Goal: Information Seeking & Learning: Understand process/instructions

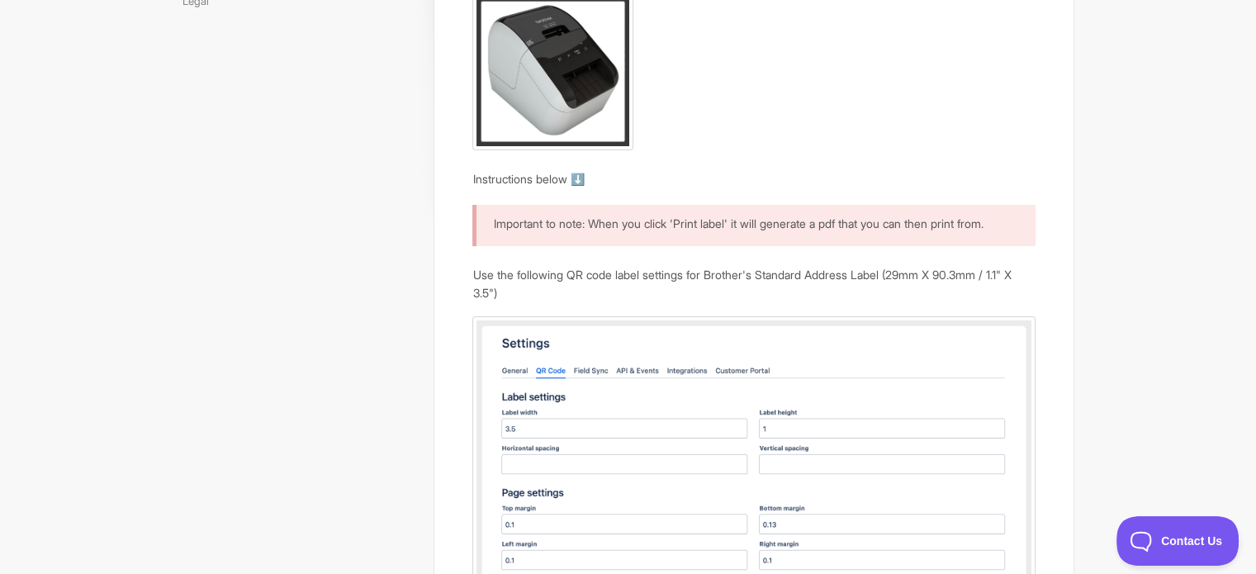
scroll to position [330, 0]
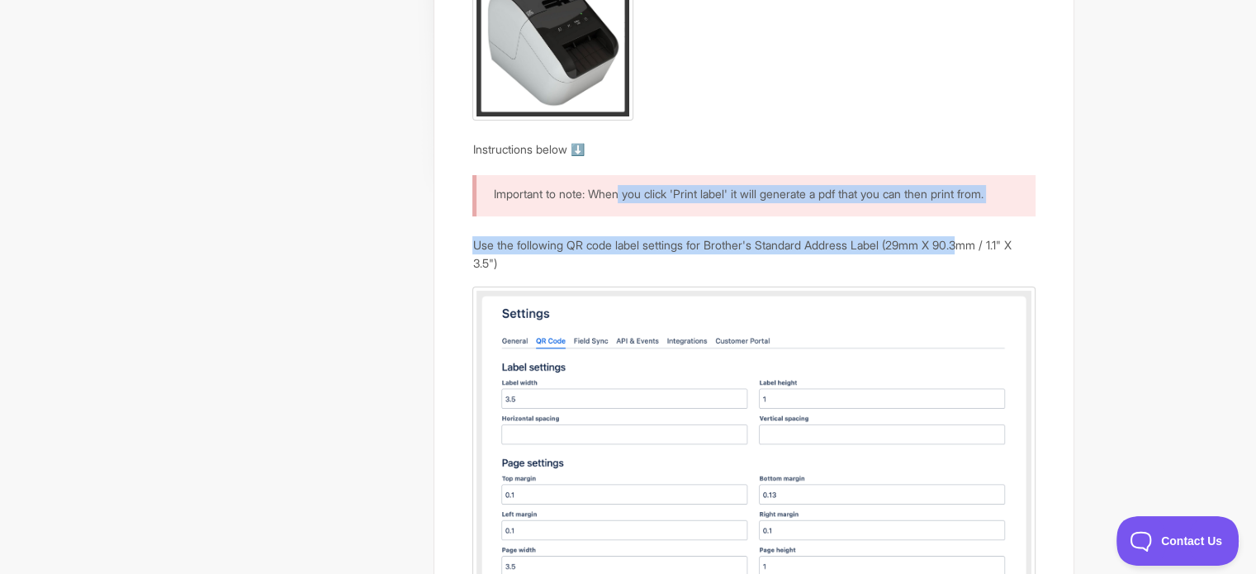
drag, startPoint x: 624, startPoint y: 192, endPoint x: 980, endPoint y: 221, distance: 357.1
click at [980, 221] on article "How to print QR code labels using the Brother QL-800 Printing your QR code labe…" at bounding box center [753, 492] width 562 height 1348
click at [865, 238] on p "Use the following QR code label settings for Brother's Standard Address Label (…" at bounding box center [753, 254] width 562 height 36
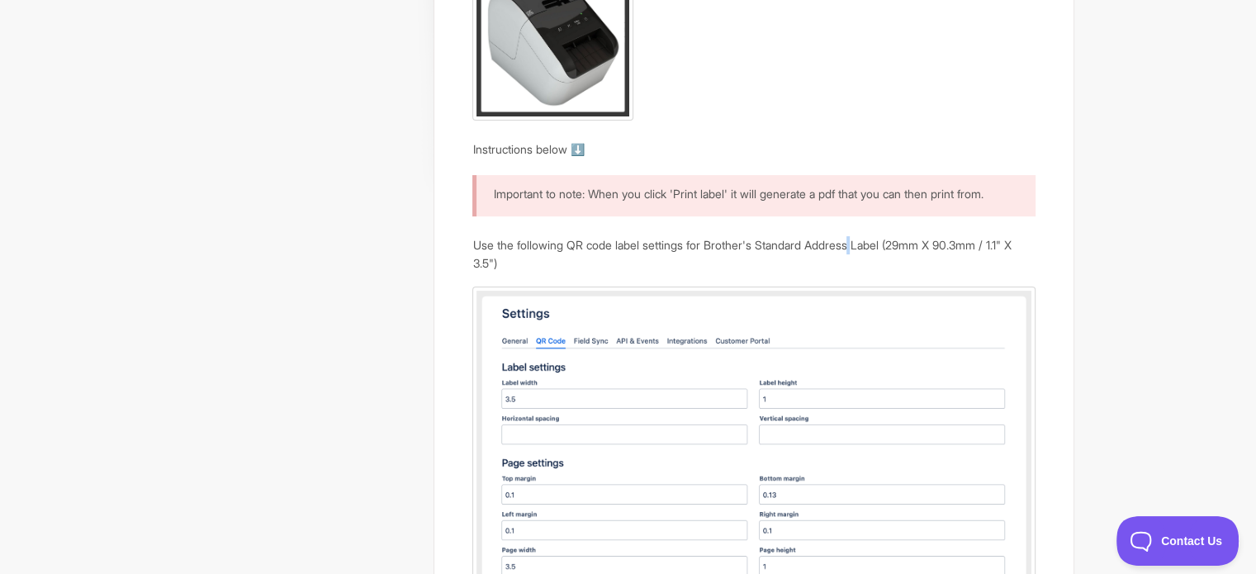
click at [865, 238] on p "Use the following QR code label settings for Brother's Standard Address Label (…" at bounding box center [753, 254] width 562 height 36
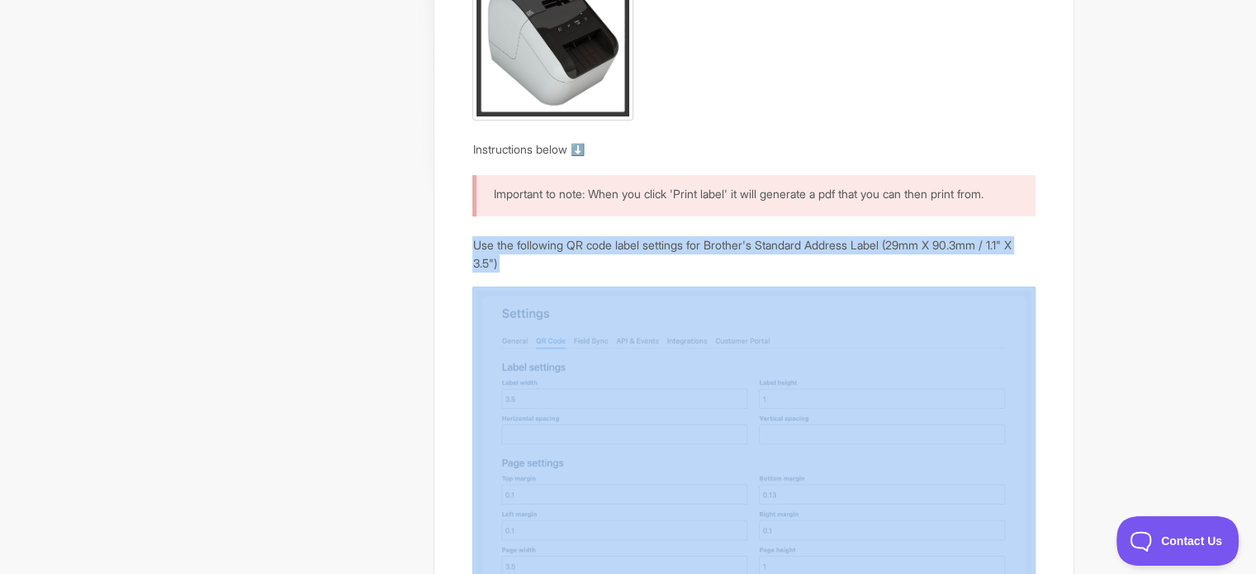
click at [865, 238] on p "Use the following QR code label settings for Brother's Standard Address Label (…" at bounding box center [753, 254] width 562 height 36
click at [842, 258] on p "Use the following QR code label settings for Brother's Standard Address Label (…" at bounding box center [753, 254] width 562 height 36
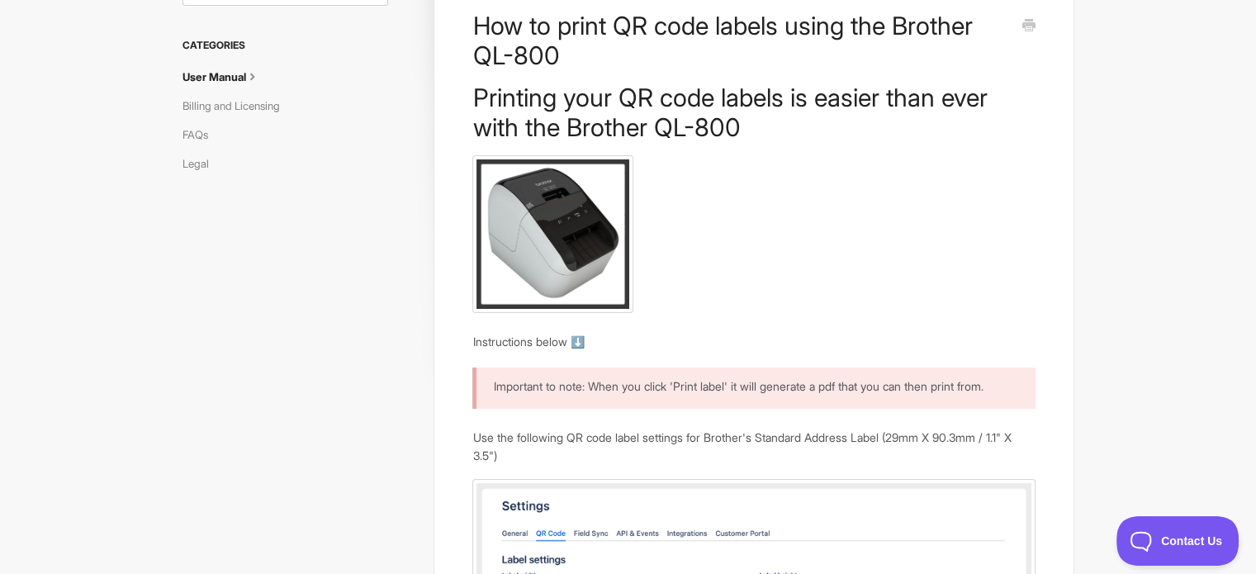
scroll to position [0, 0]
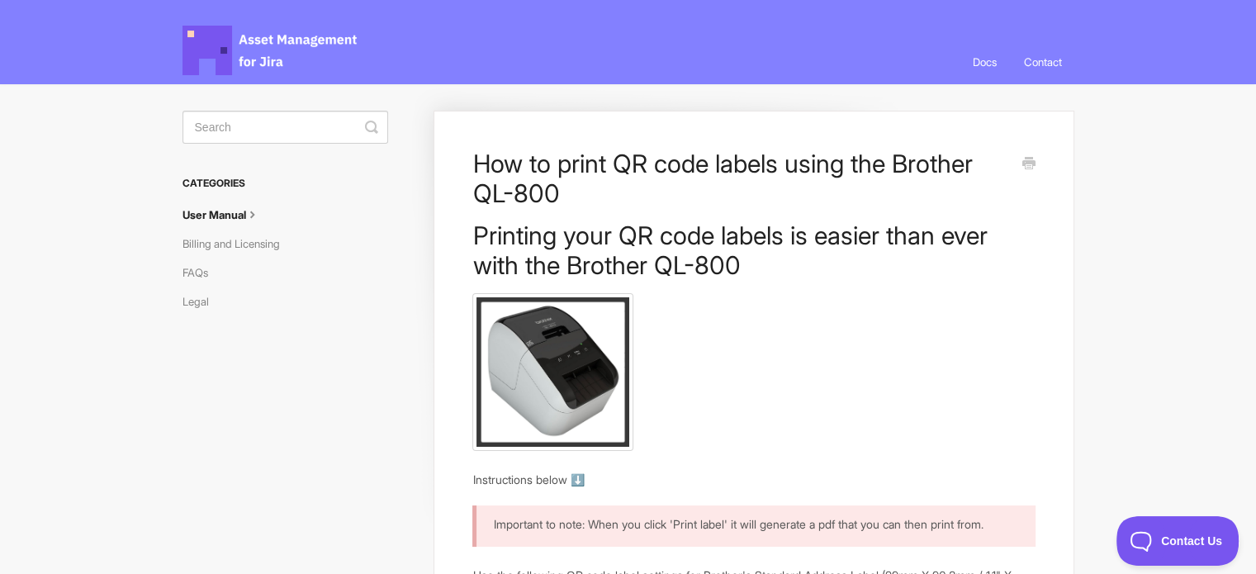
click at [271, 36] on span "Asset Management for Jira Docs" at bounding box center [270, 51] width 177 height 50
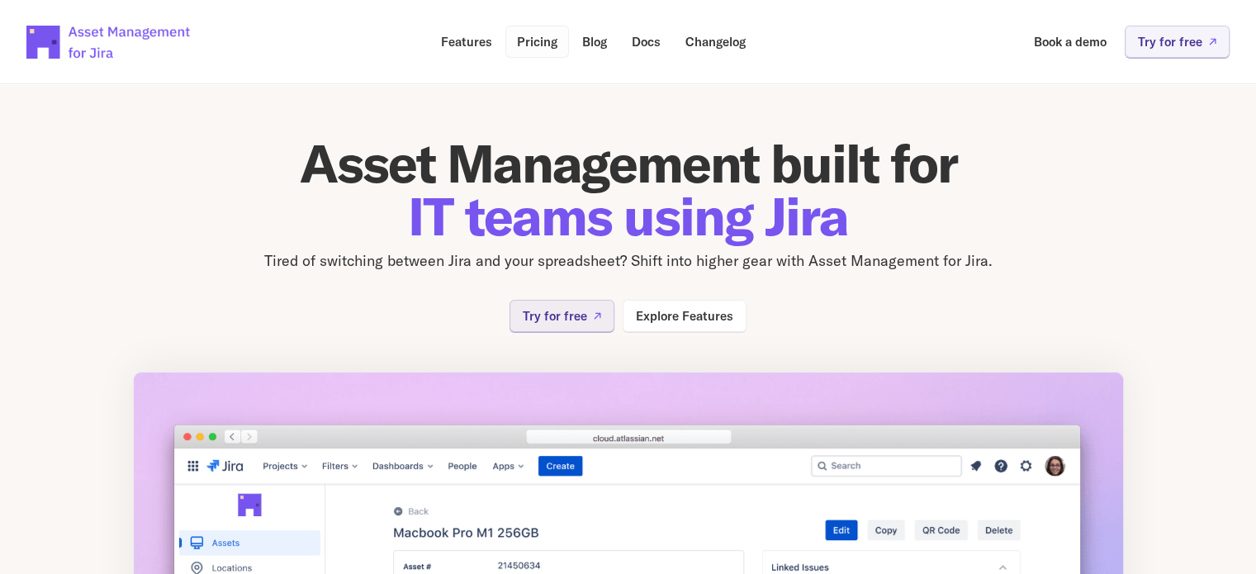
click at [536, 36] on p "Pricing" at bounding box center [537, 42] width 40 height 12
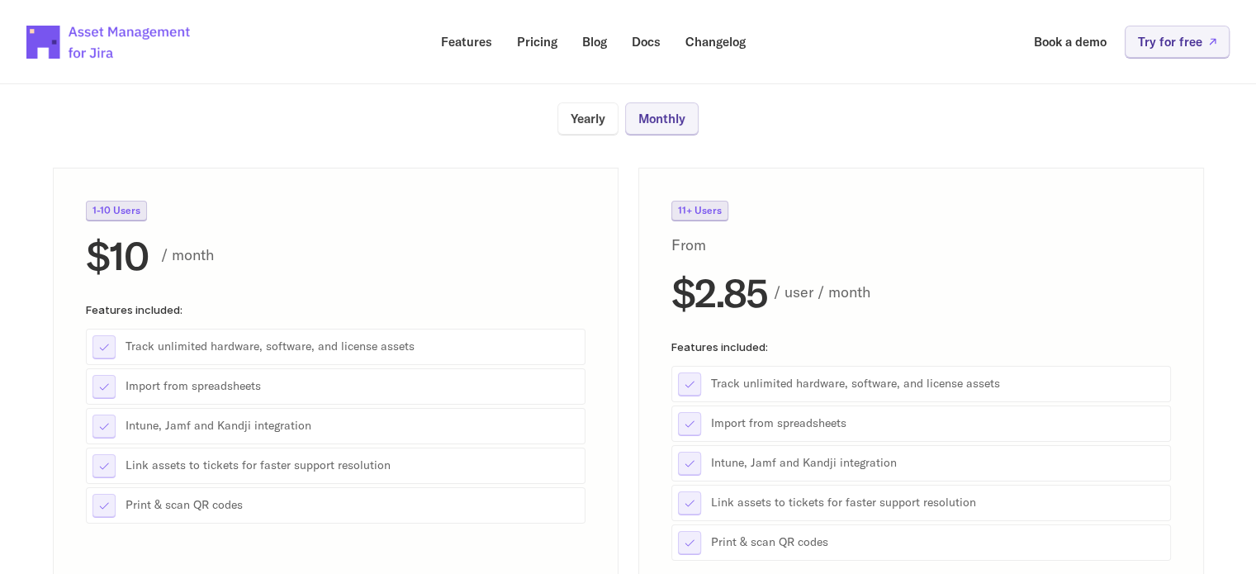
scroll to position [185, 0]
click at [370, 344] on p "Track unlimited hardware, software, and license assets" at bounding box center [352, 343] width 453 height 17
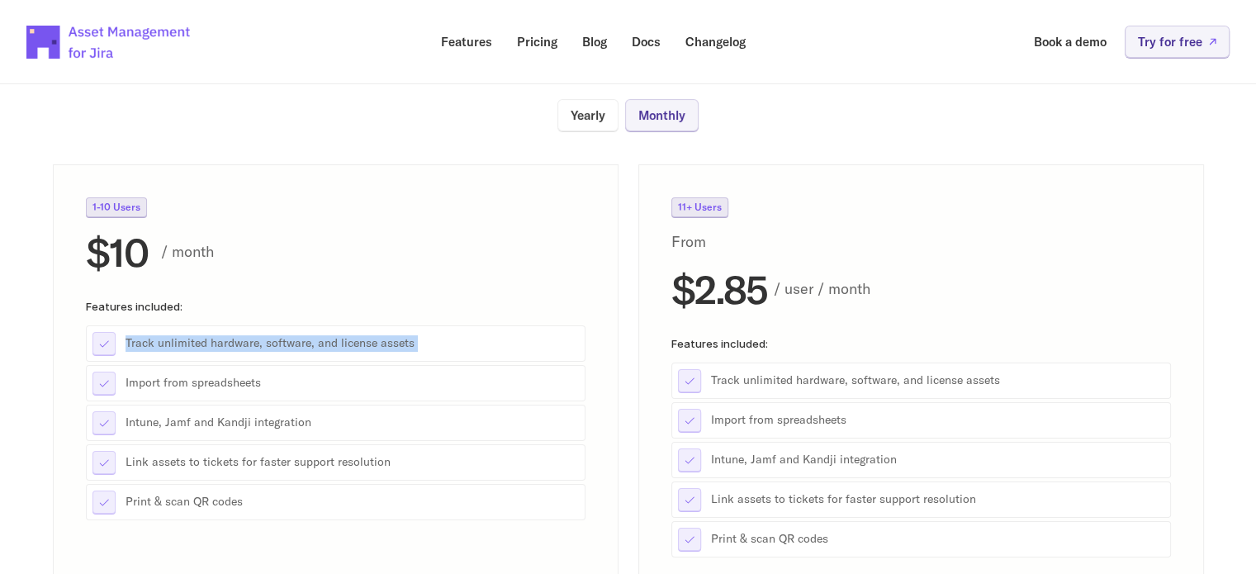
click at [370, 344] on p "Track unlimited hardware, software, and license assets" at bounding box center [352, 343] width 453 height 17
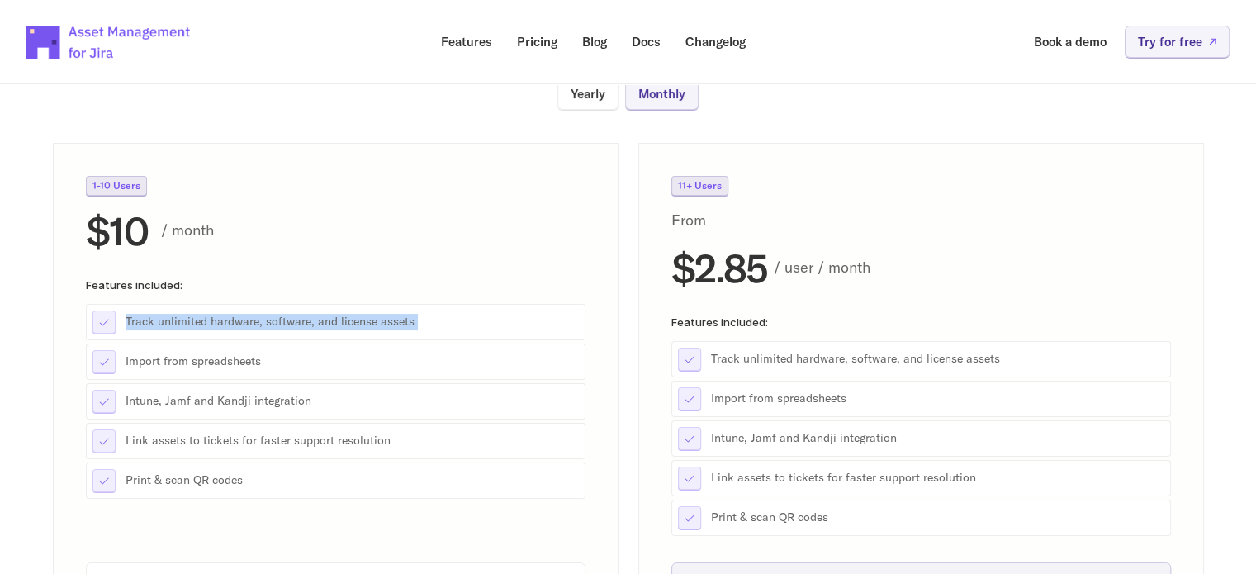
scroll to position [0, 0]
